Goal: Information Seeking & Learning: Learn about a topic

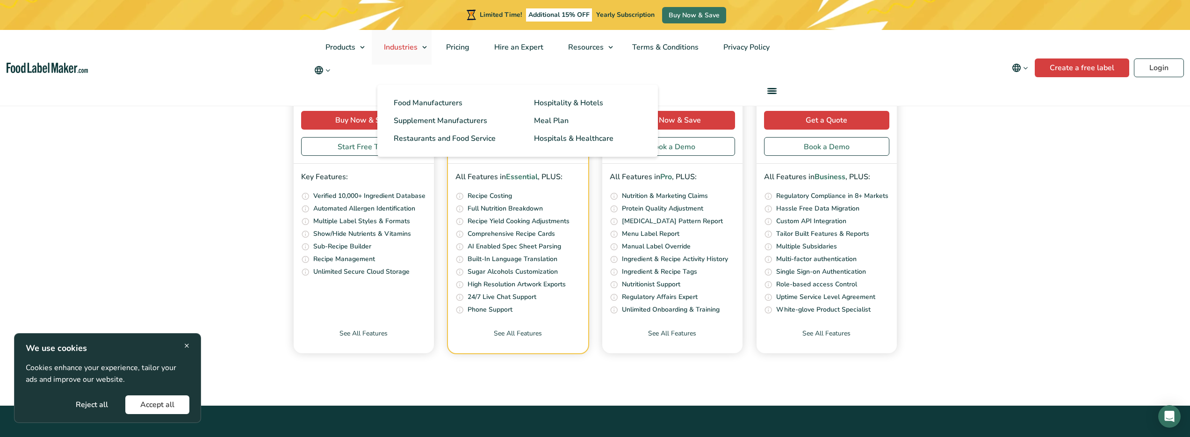
scroll to position [3138, 0]
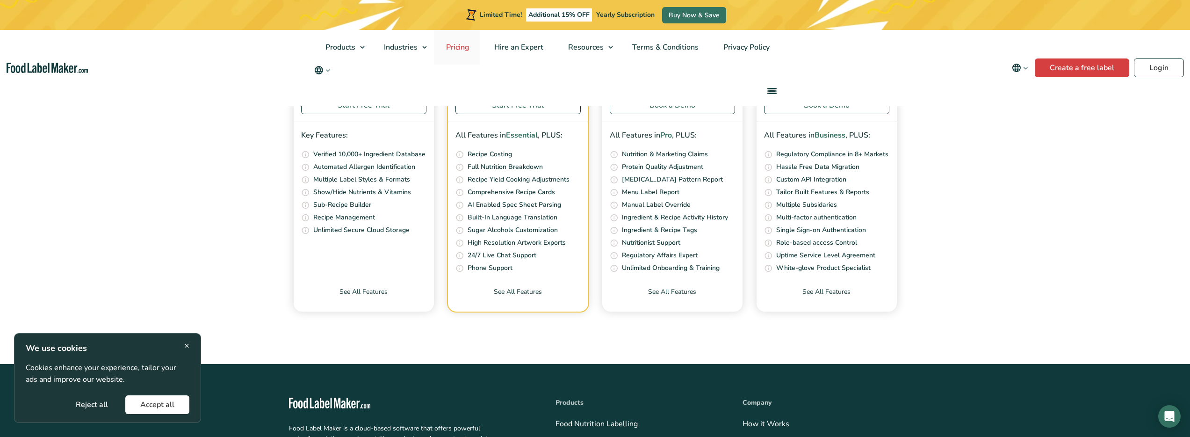
click at [459, 47] on span "Pricing" at bounding box center [456, 47] width 27 height 10
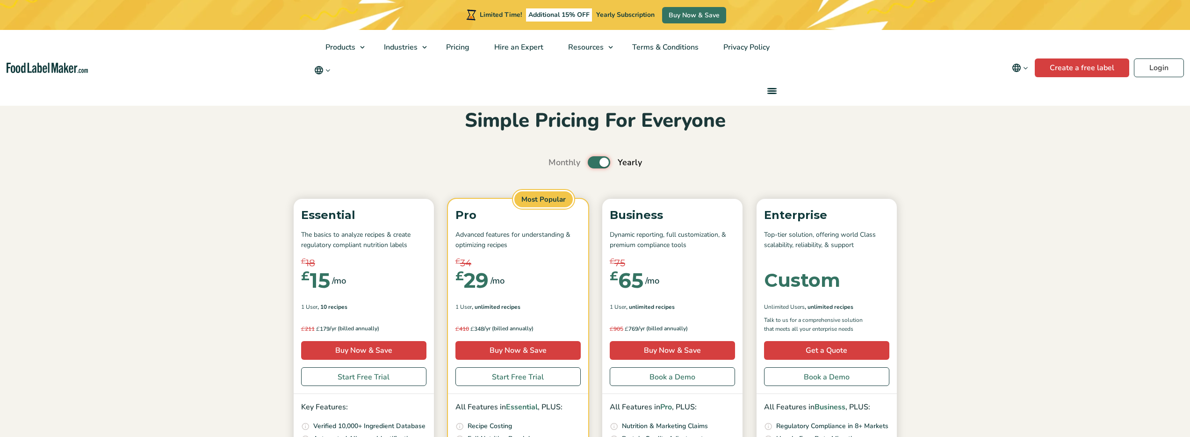
click at [556, 166] on input "Toggle" at bounding box center [553, 162] width 6 height 6
click at [556, 165] on input "Toggle" at bounding box center [553, 162] width 6 height 6
click at [556, 161] on input "Toggle" at bounding box center [553, 162] width 6 height 6
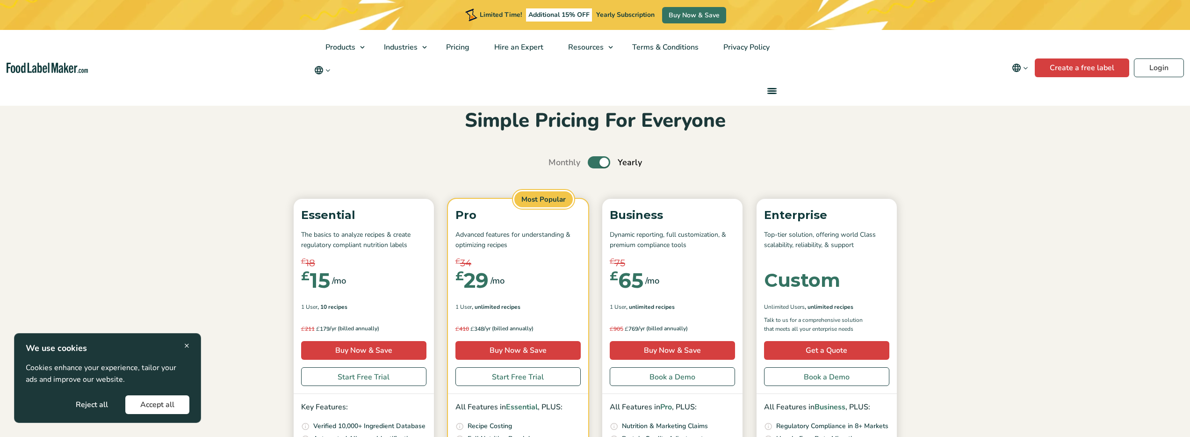
click at [617, 162] on div "Monthly Toggle Yearly (6 Month Free + 2 Free Nutritional Consultations)" at bounding box center [595, 162] width 94 height 13
click at [602, 163] on label "Toggle" at bounding box center [599, 162] width 22 height 12
click at [556, 163] on input "Toggle" at bounding box center [553, 162] width 6 height 6
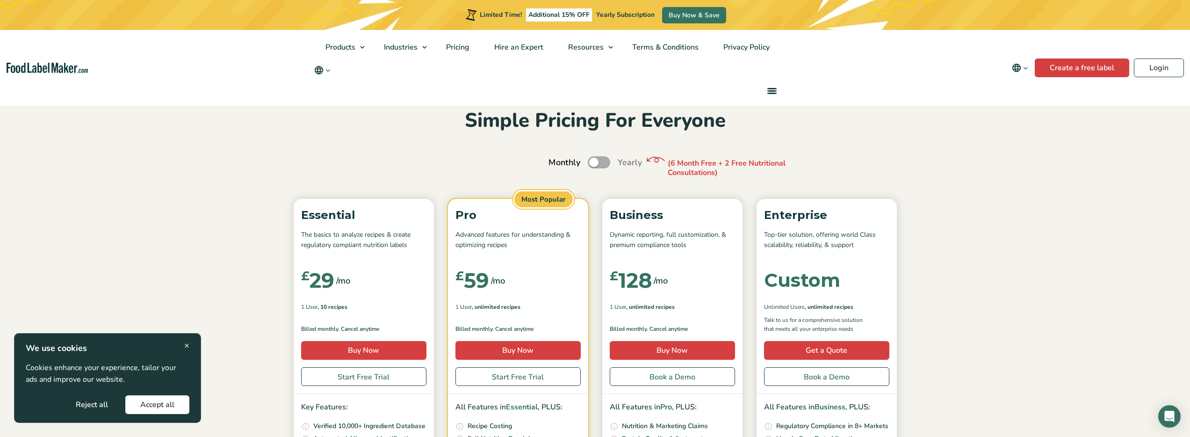
click at [602, 163] on label "Toggle" at bounding box center [599, 162] width 22 height 12
click at [556, 163] on input "Toggle" at bounding box center [553, 162] width 6 height 6
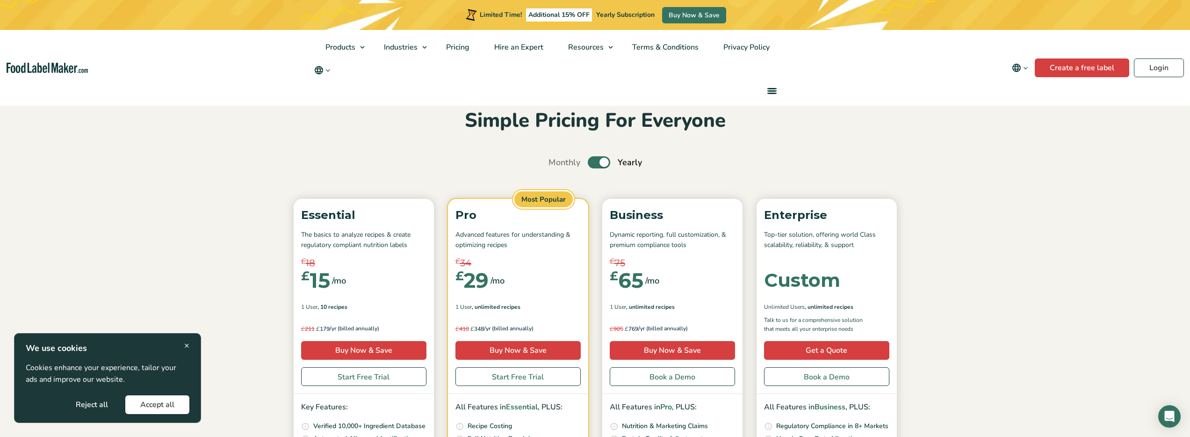
click at [595, 163] on label "Toggle" at bounding box center [599, 162] width 22 height 12
click at [556, 163] on input "Toggle" at bounding box center [553, 162] width 6 height 6
checkbox input "false"
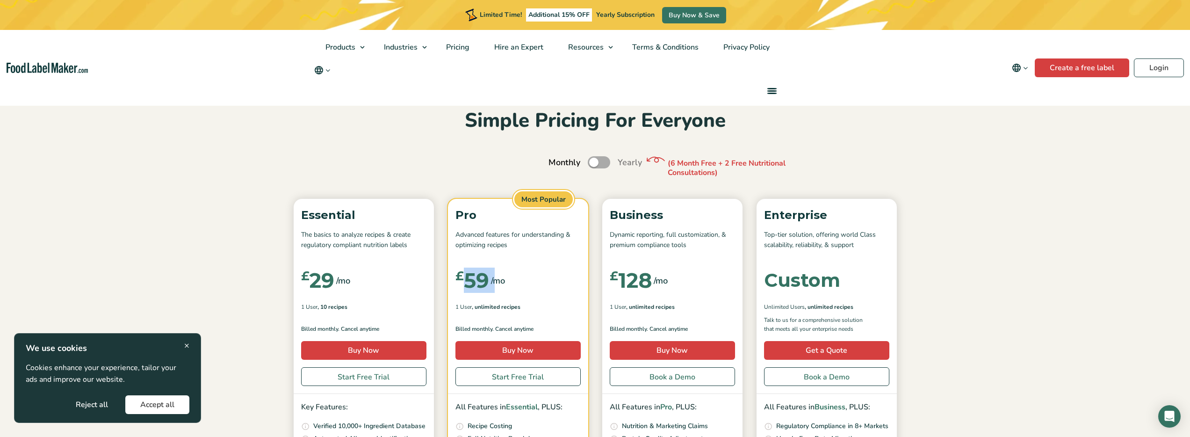
drag, startPoint x: 466, startPoint y: 281, endPoint x: 491, endPoint y: 284, distance: 24.9
click at [491, 284] on div "£ 59 /mo" at bounding box center [517, 280] width 125 height 35
click at [469, 285] on div "£ 59" at bounding box center [472, 280] width 34 height 21
drag, startPoint x: 465, startPoint y: 286, endPoint x: 489, endPoint y: 287, distance: 23.4
click at [489, 287] on div "£ 59" at bounding box center [472, 280] width 34 height 21
